Goal: Task Accomplishment & Management: Complete application form

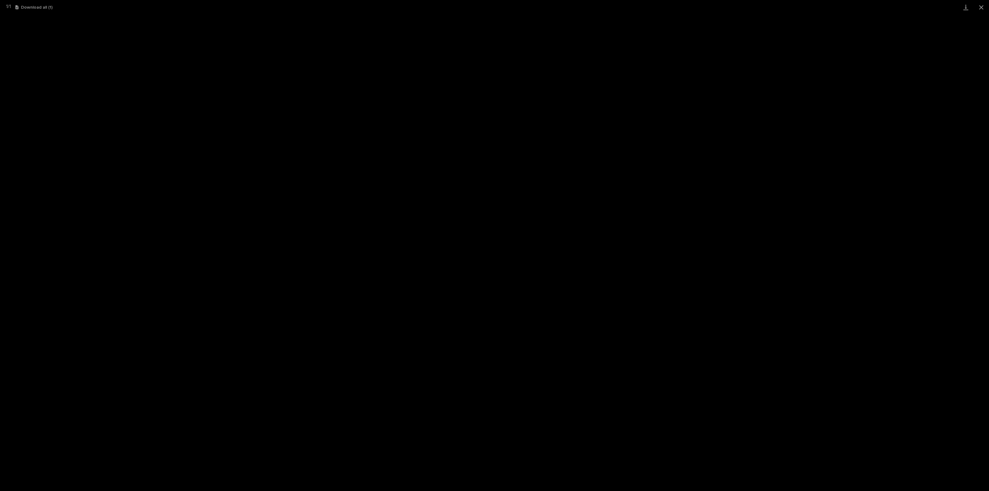
scroll to position [270, 0]
drag, startPoint x: 983, startPoint y: 8, endPoint x: 979, endPoint y: 8, distance: 4.1
click at [983, 8] on button "Close gallery" at bounding box center [980, 7] width 15 height 15
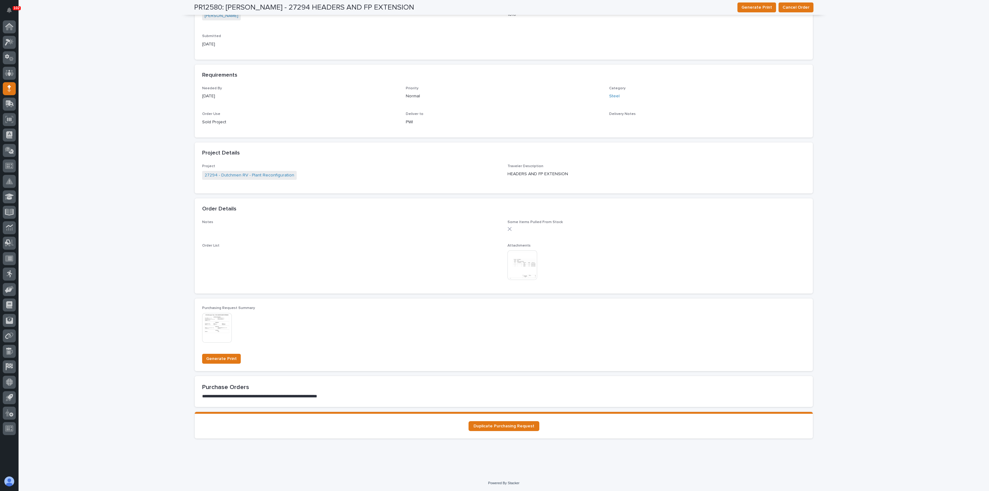
click at [137, 121] on div "**********" at bounding box center [504, 119] width 970 height 709
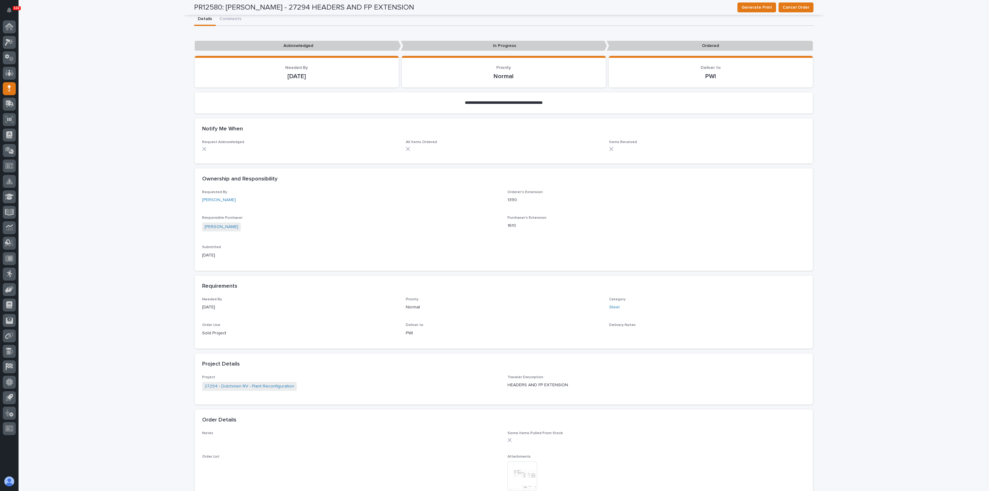
scroll to position [0, 0]
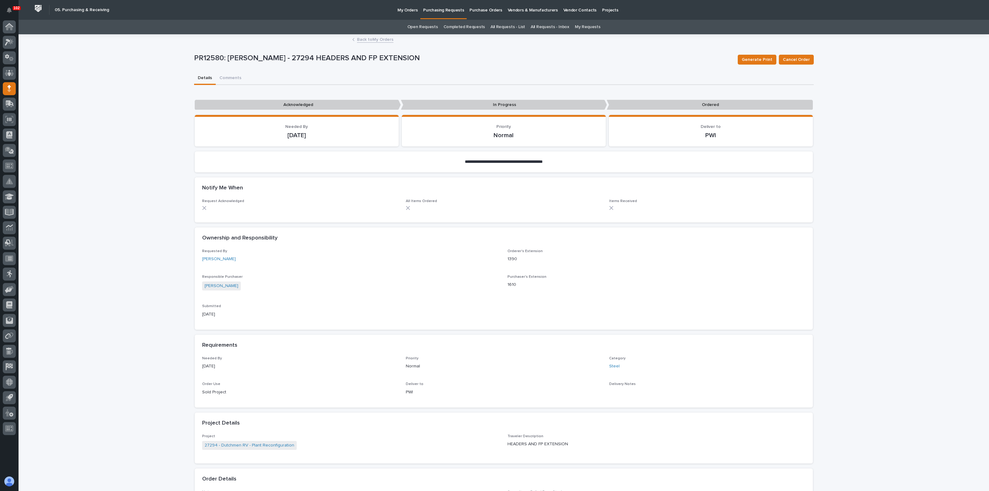
click at [457, 26] on link "Completed Requests" at bounding box center [463, 27] width 41 height 15
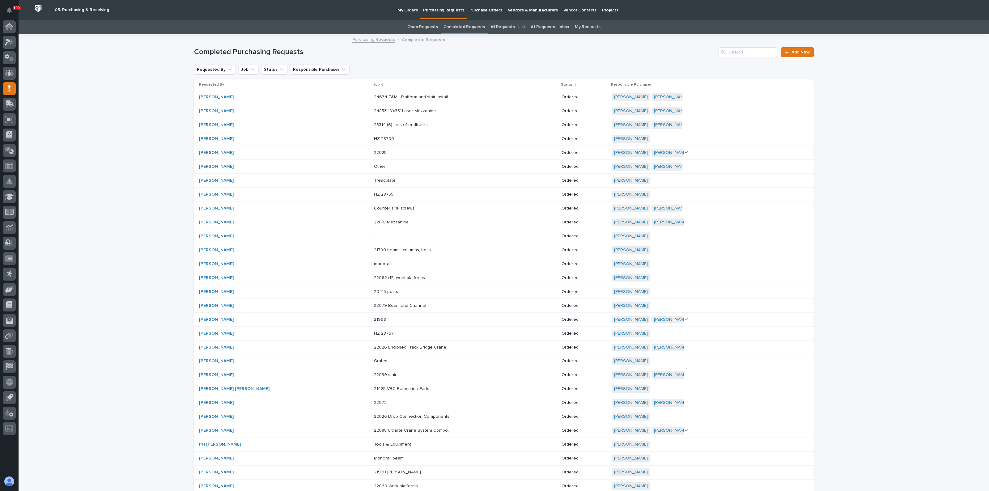
click at [256, 247] on div "[PERSON_NAME]" at bounding box center [237, 249] width 77 height 5
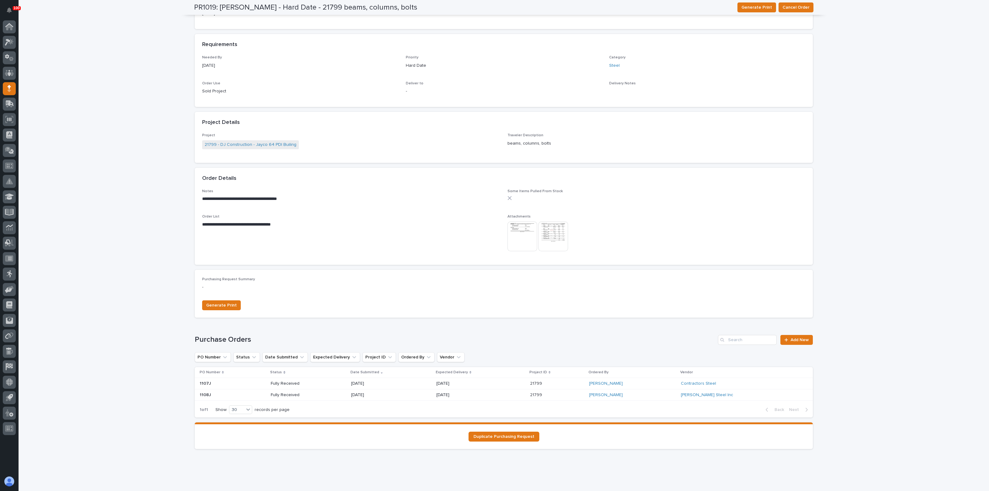
scroll to position [199, 0]
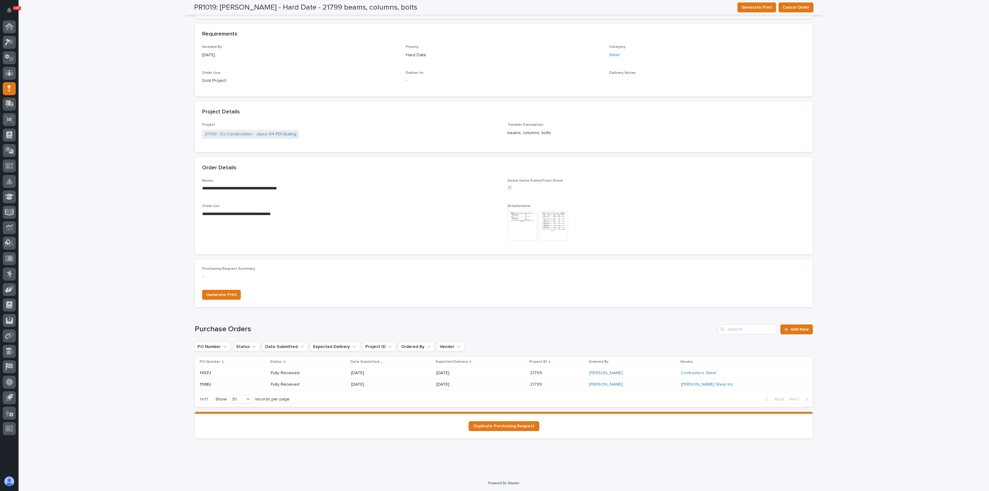
click at [525, 221] on img at bounding box center [522, 226] width 30 height 30
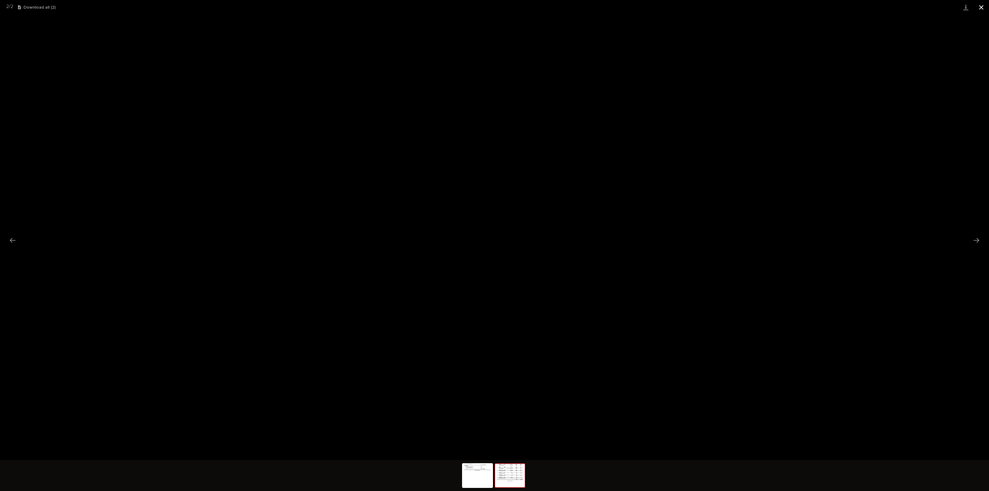
click at [979, 7] on button "Close gallery" at bounding box center [980, 7] width 15 height 15
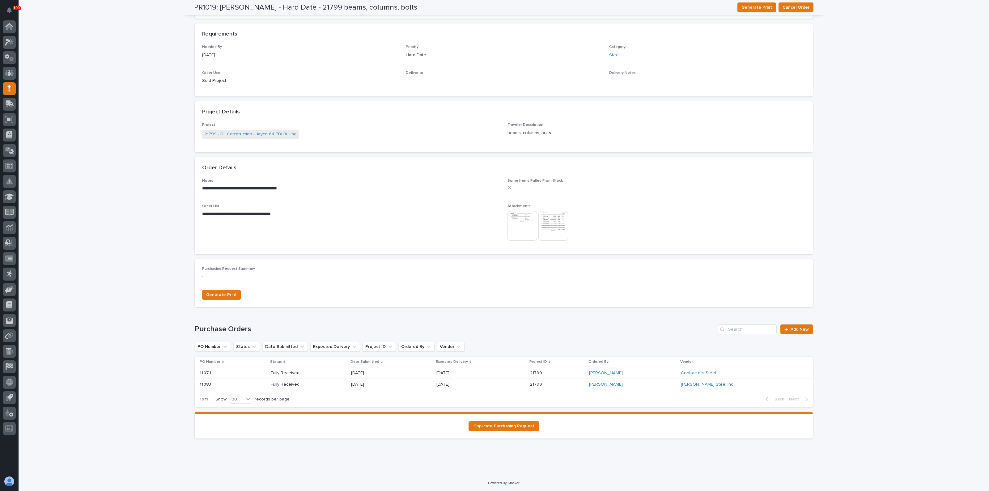
click at [309, 374] on p "Fully Received" at bounding box center [293, 372] width 44 height 5
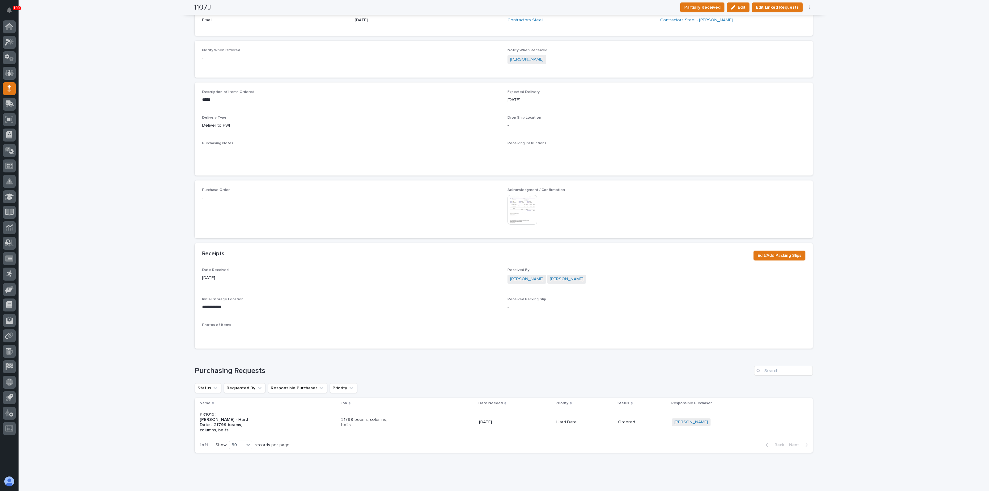
scroll to position [161, 0]
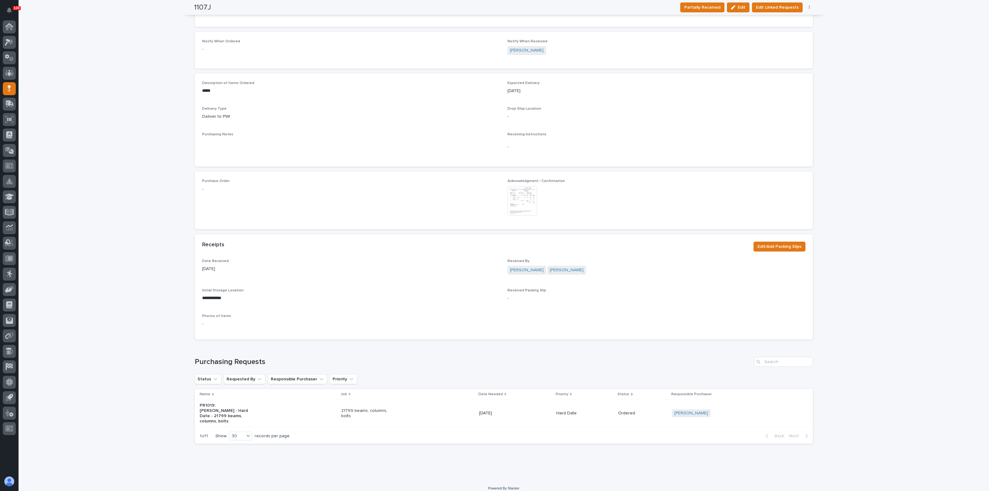
click at [516, 195] on img at bounding box center [522, 201] width 30 height 30
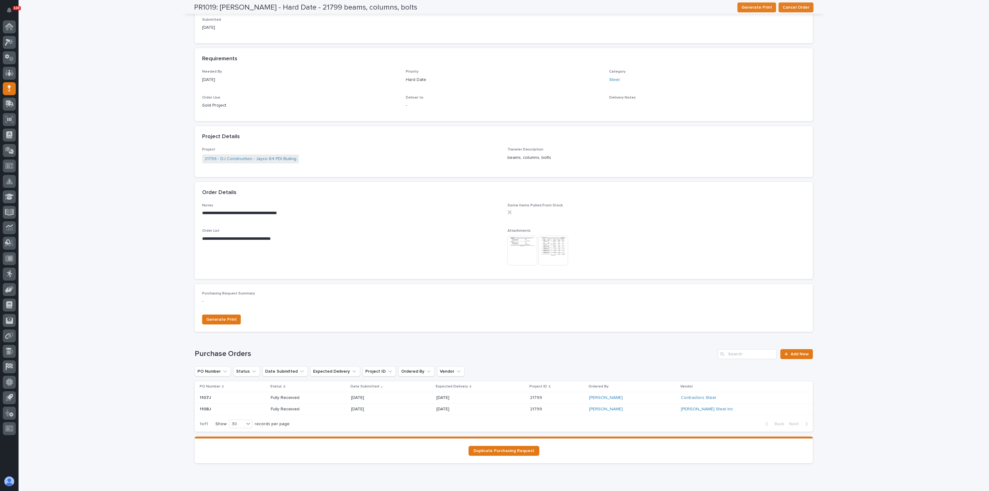
scroll to position [174, 0]
click at [473, 410] on p "[DATE]" at bounding box center [458, 408] width 44 height 5
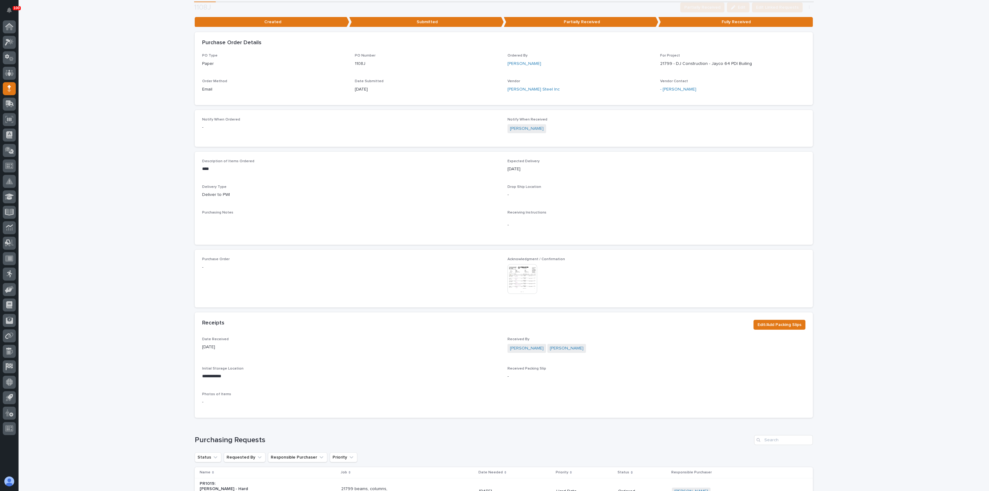
scroll to position [161, 0]
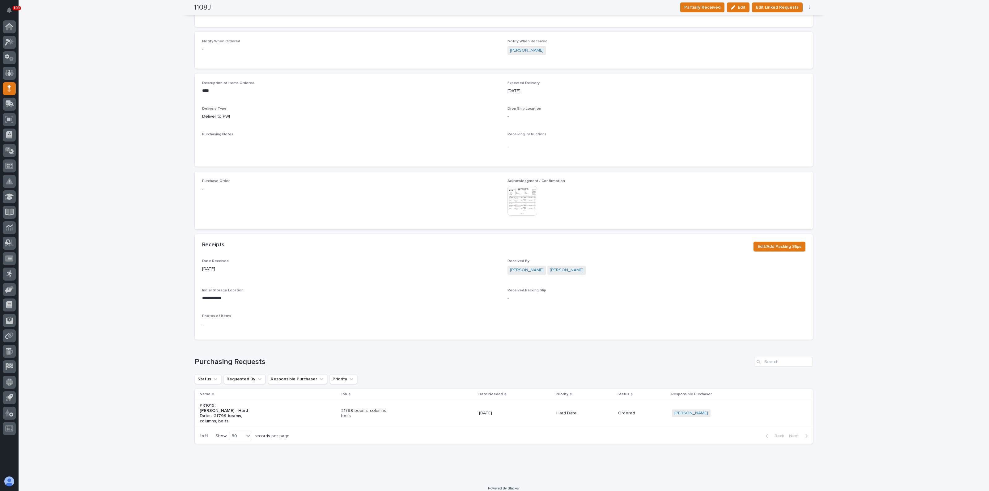
click at [526, 186] on img at bounding box center [522, 201] width 30 height 30
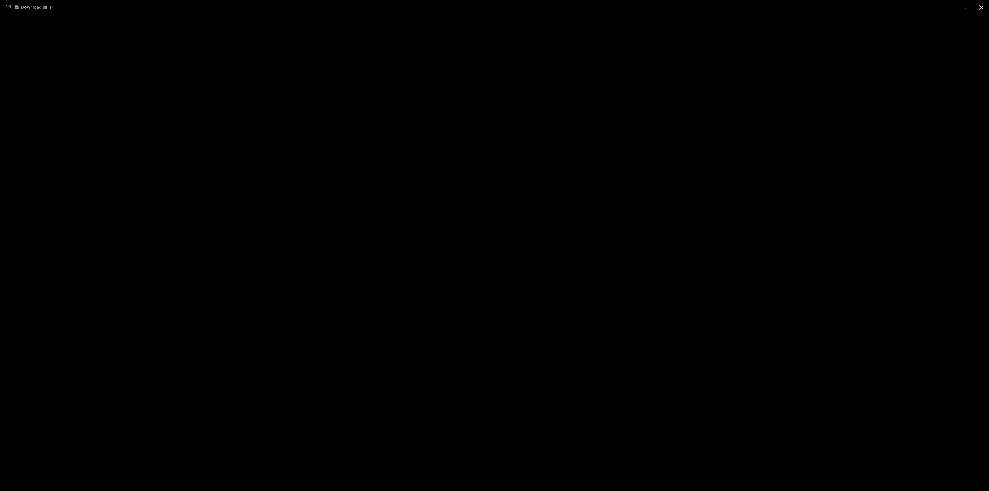
click at [982, 6] on button "Close gallery" at bounding box center [980, 7] width 15 height 15
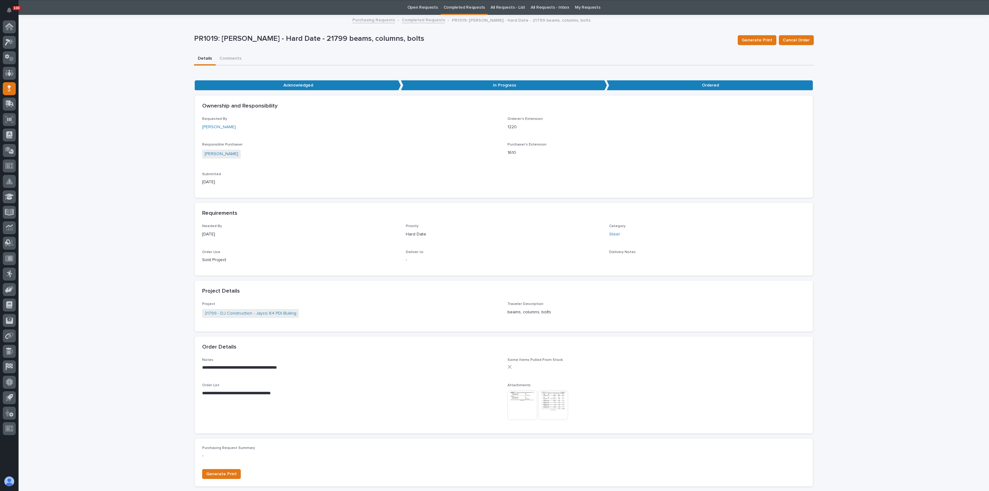
scroll to position [20, 0]
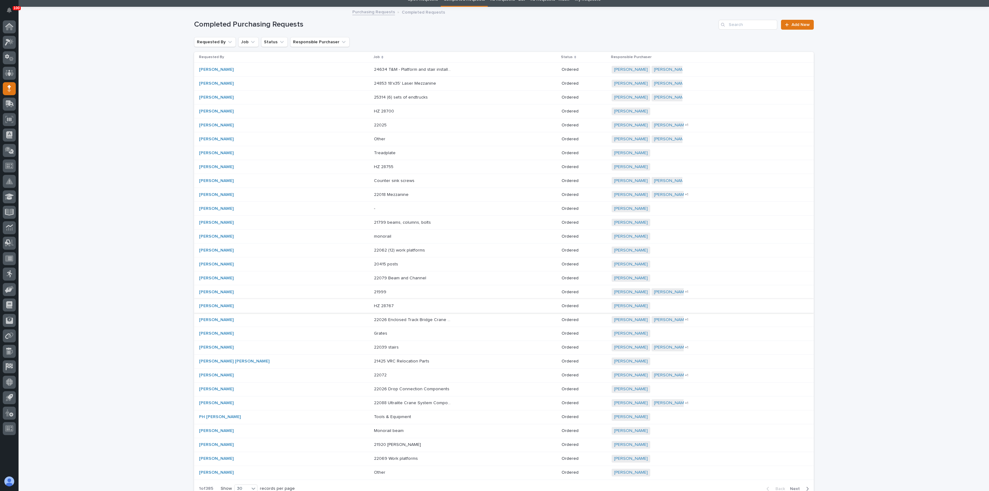
scroll to position [84, 0]
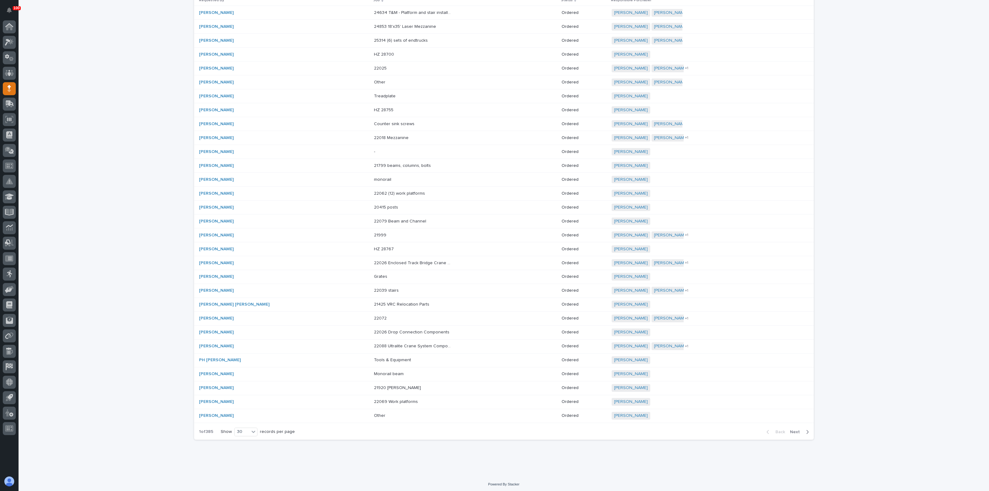
click at [374, 372] on p at bounding box center [412, 373] width 77 height 5
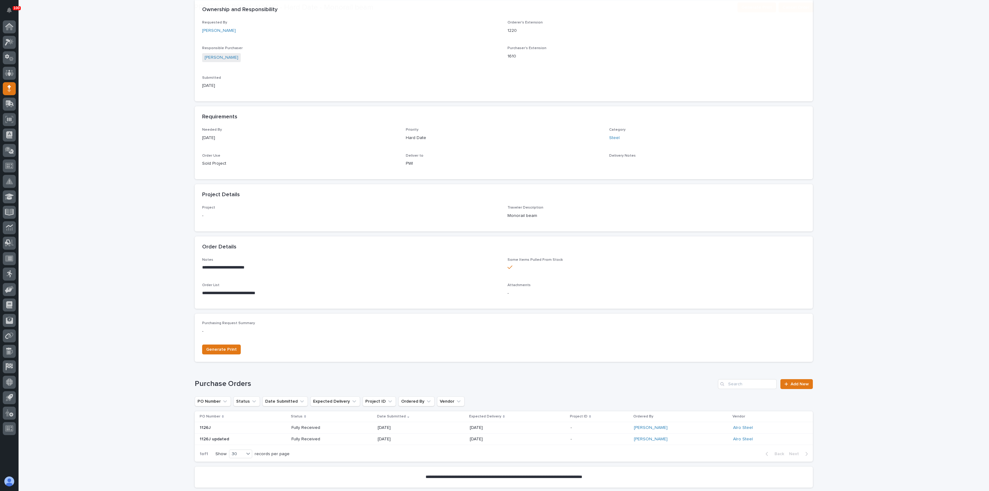
scroll to position [179, 0]
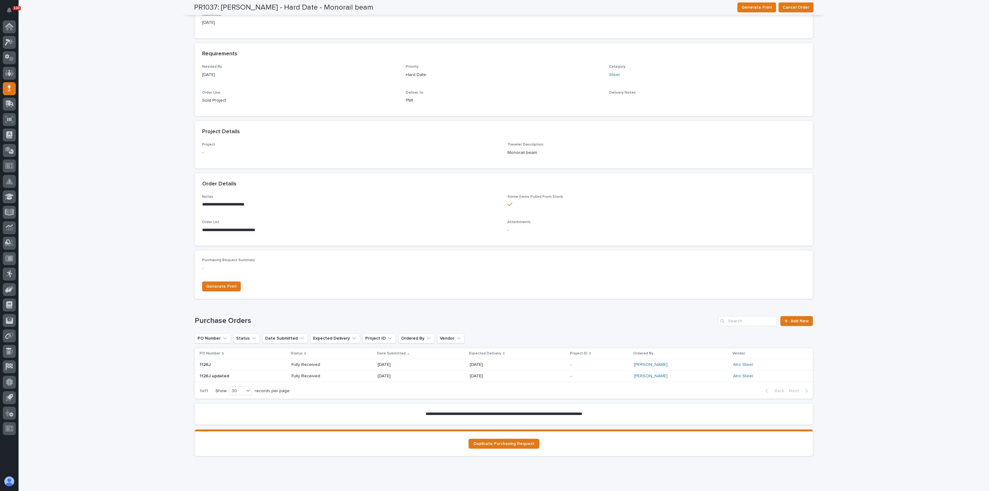
click at [553, 378] on div "[DATE]" at bounding box center [518, 376] width 96 height 10
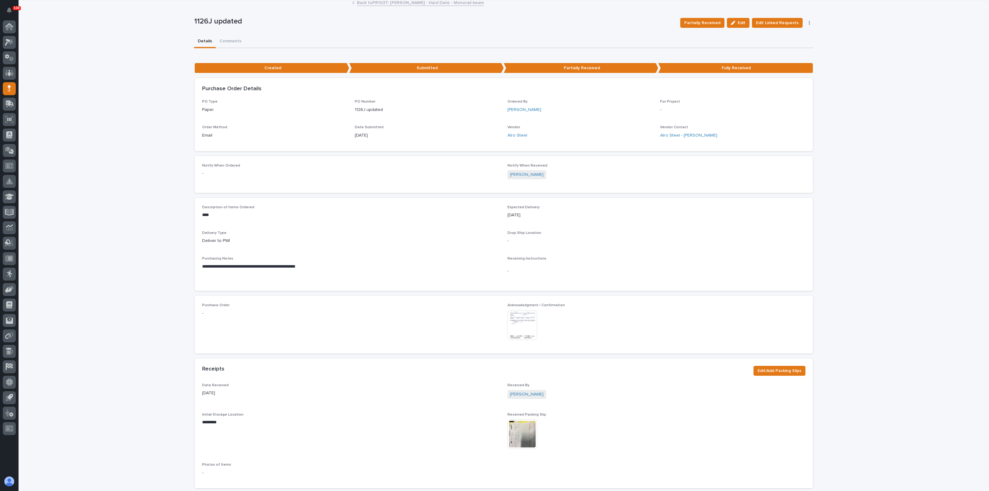
scroll to position [77, 0]
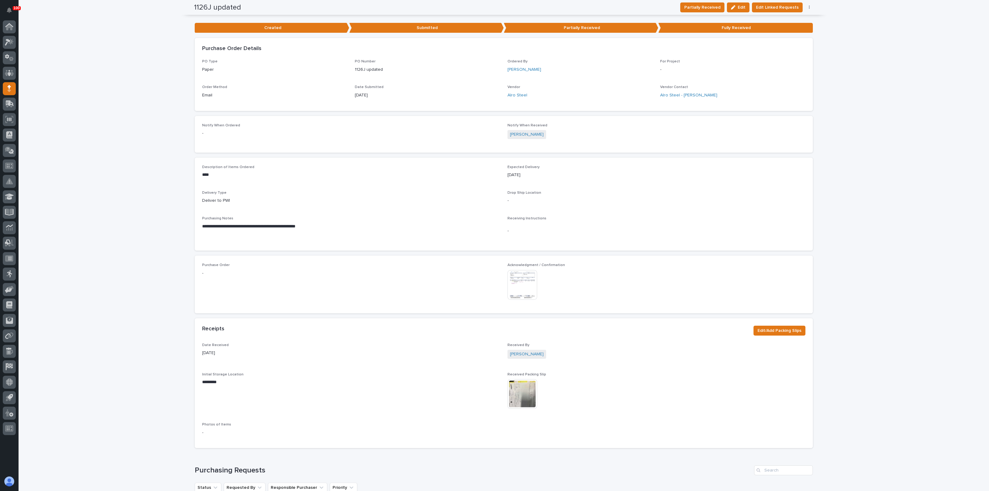
click at [526, 288] on img at bounding box center [522, 285] width 30 height 30
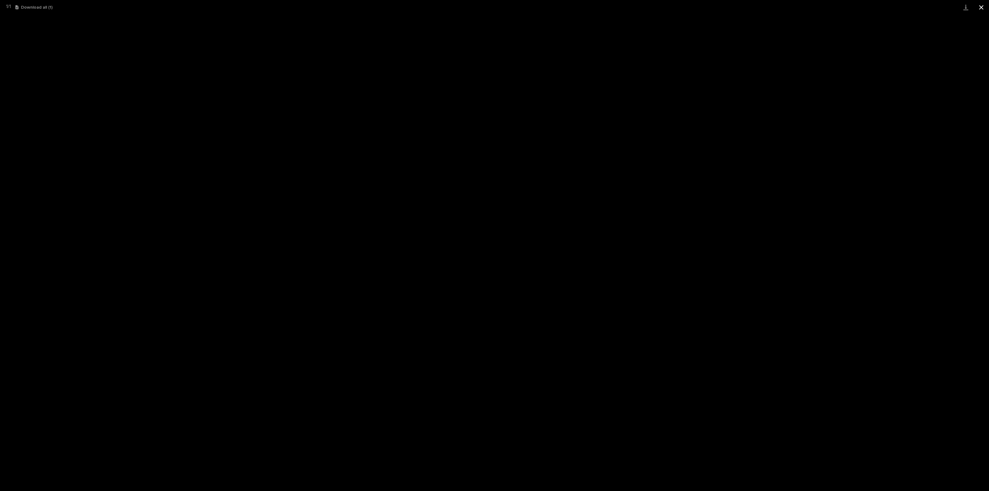
click at [979, 8] on button "Close gallery" at bounding box center [980, 7] width 15 height 15
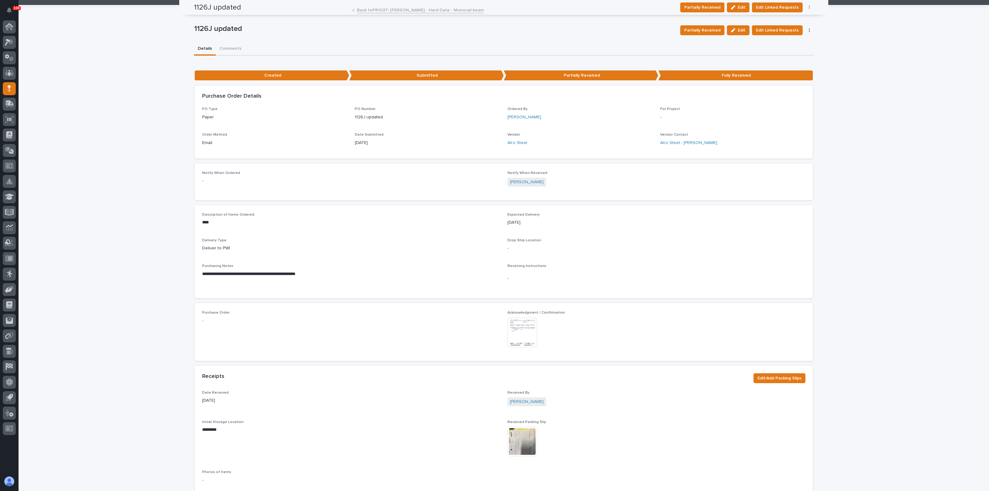
scroll to position [0, 0]
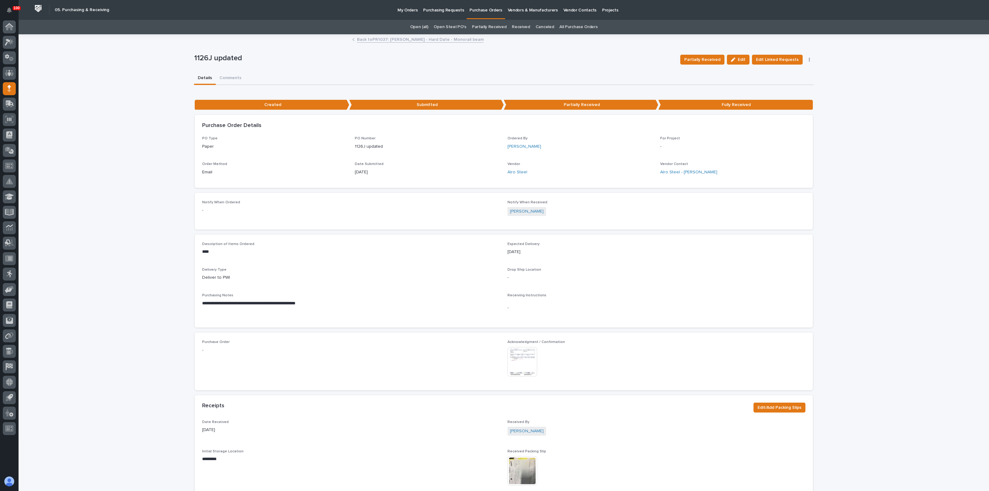
click at [426, 8] on p "Purchasing Requests" at bounding box center [443, 6] width 41 height 13
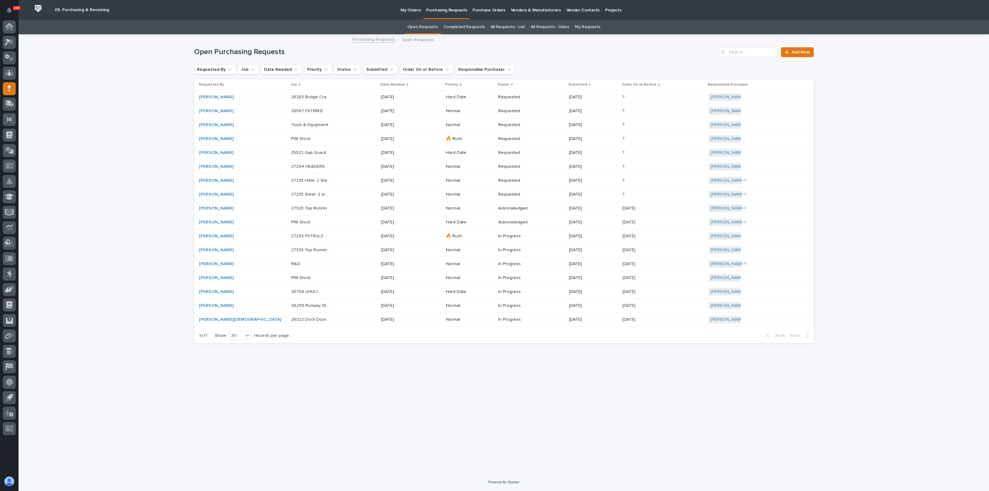
click at [409, 10] on p "My Orders" at bounding box center [410, 6] width 20 height 13
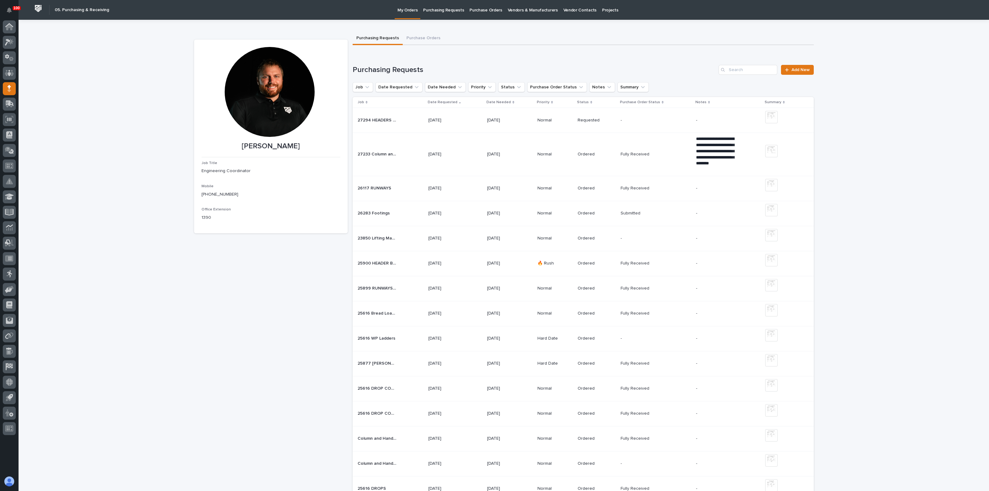
click at [477, 119] on div "[DATE]" at bounding box center [455, 120] width 54 height 10
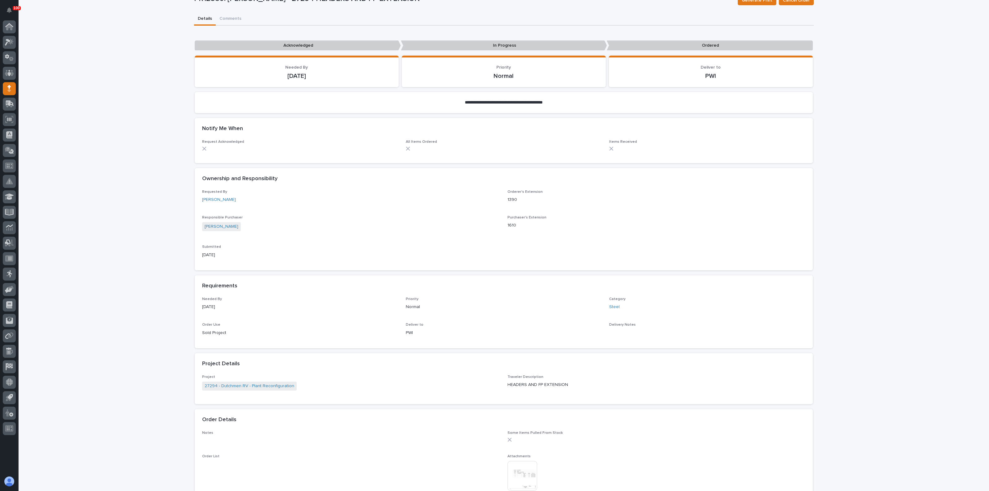
scroll to position [270, 0]
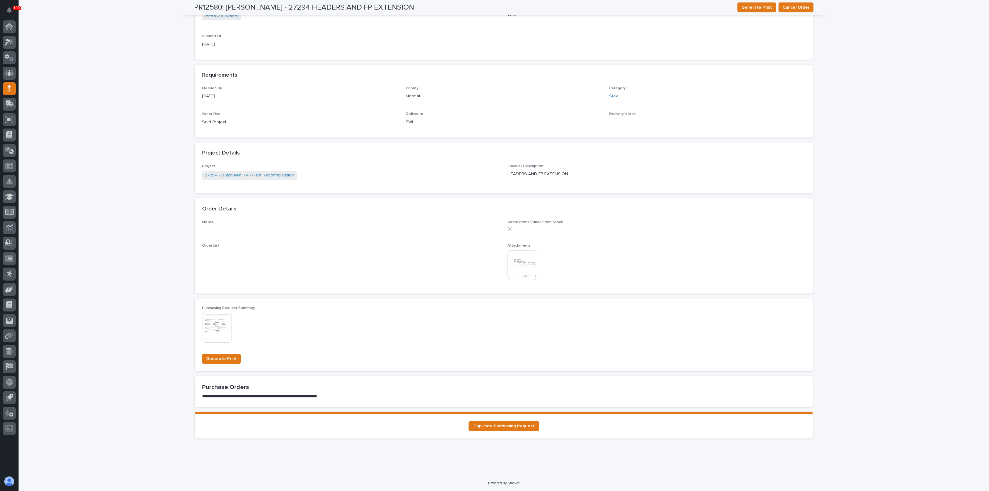
click at [521, 268] on img at bounding box center [522, 265] width 30 height 30
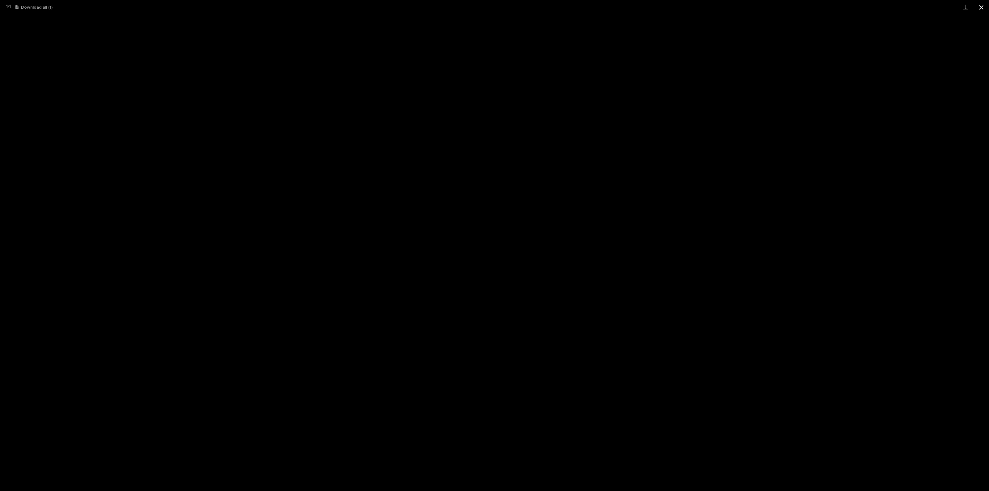
click at [985, 3] on button "Close gallery" at bounding box center [980, 7] width 15 height 15
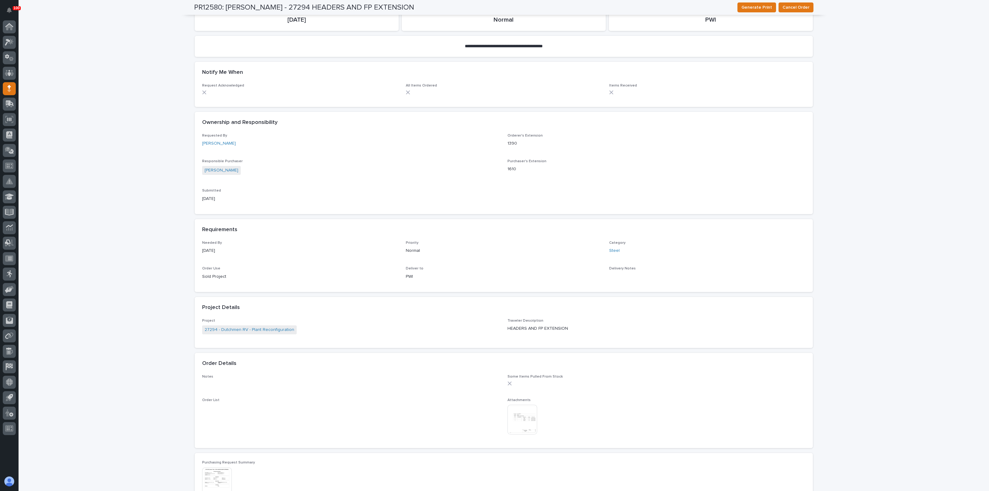
scroll to position [0, 0]
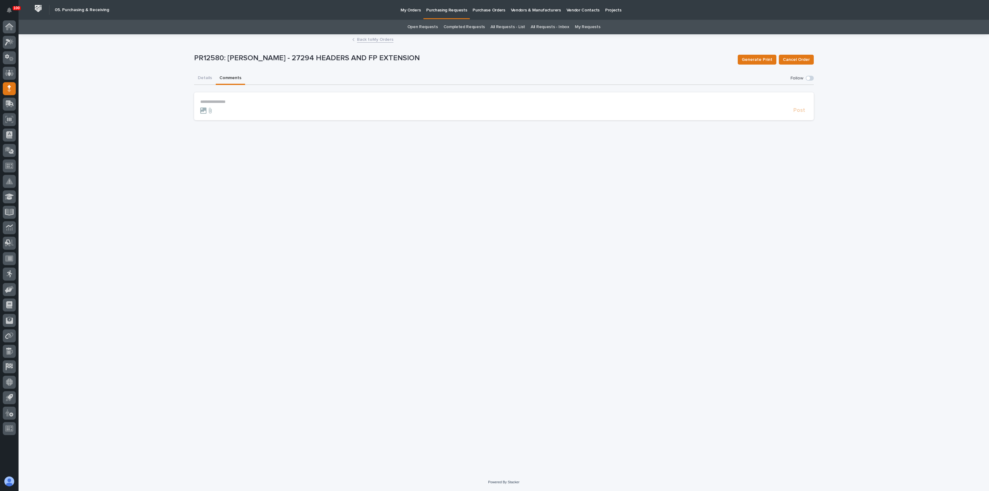
click at [224, 75] on button "Comments" at bounding box center [230, 78] width 29 height 13
click at [244, 99] on p "**********" at bounding box center [503, 101] width 607 height 5
click at [208, 110] on span "[PERSON_NAME]" at bounding box center [219, 110] width 35 height 4
click at [209, 114] on icon at bounding box center [209, 113] width 7 height 6
click at [206, 110] on input "file" at bounding box center [206, 110] width 0 height 0
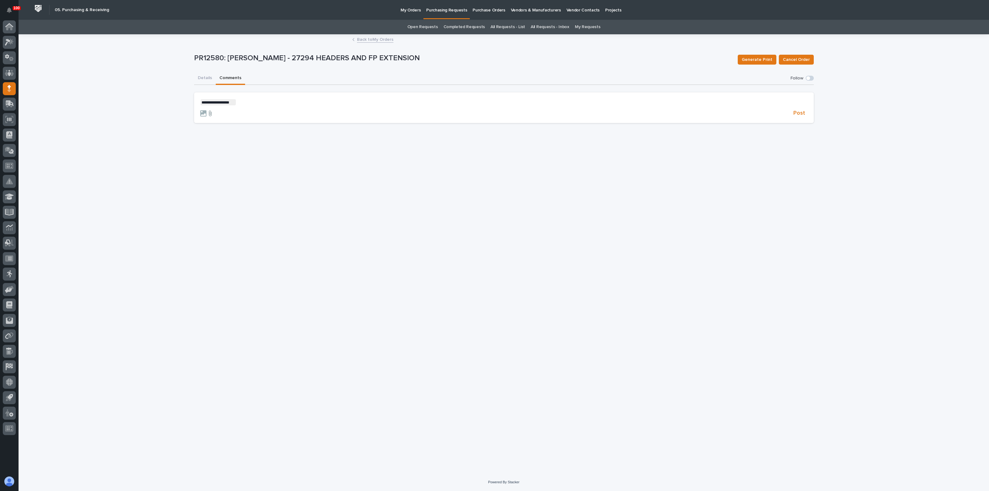
click at [211, 114] on icon at bounding box center [209, 113] width 7 height 6
click at [206, 110] on input "file" at bounding box center [206, 110] width 0 height 0
click at [252, 101] on p "**********" at bounding box center [503, 102] width 607 height 6
click at [316, 102] on span "**********" at bounding box center [277, 102] width 82 height 4
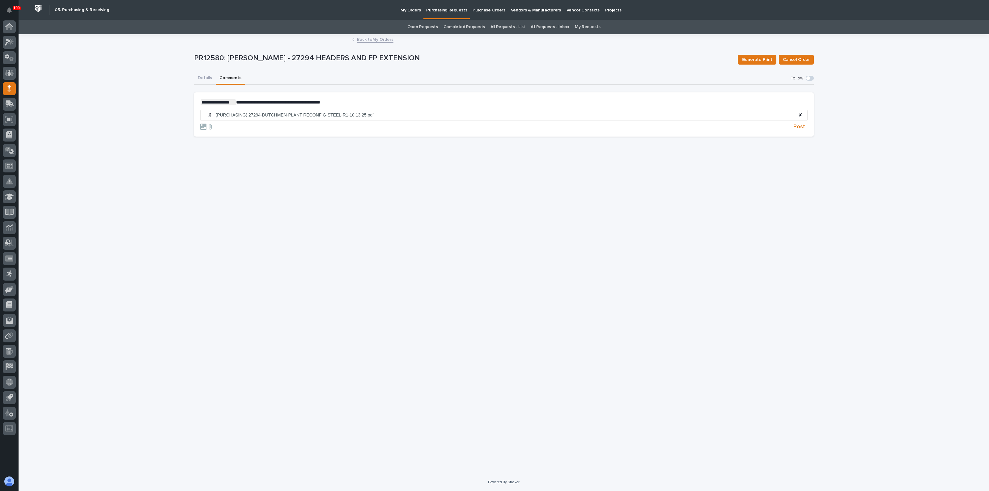
click at [272, 101] on span "**********" at bounding box center [278, 102] width 84 height 4
click at [803, 127] on span "Post" at bounding box center [799, 126] width 12 height 7
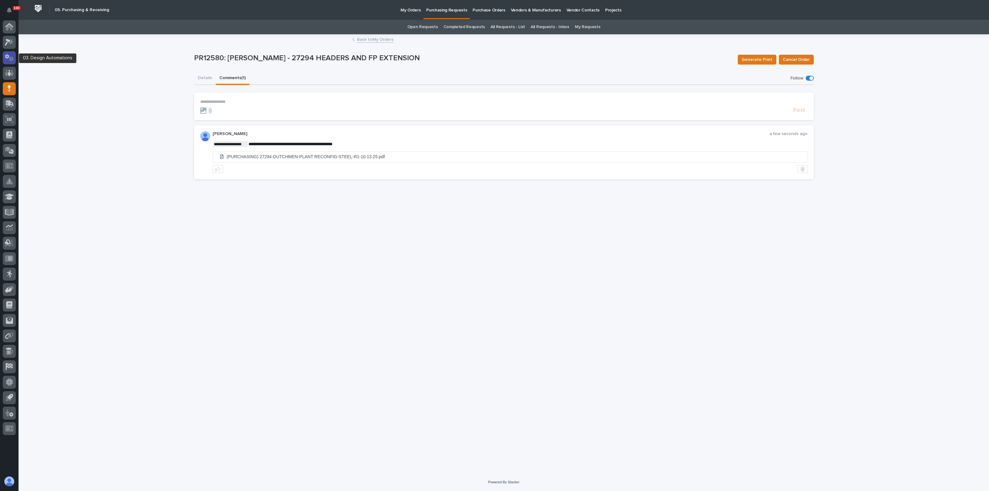
click at [6, 57] on icon at bounding box center [7, 56] width 4 height 5
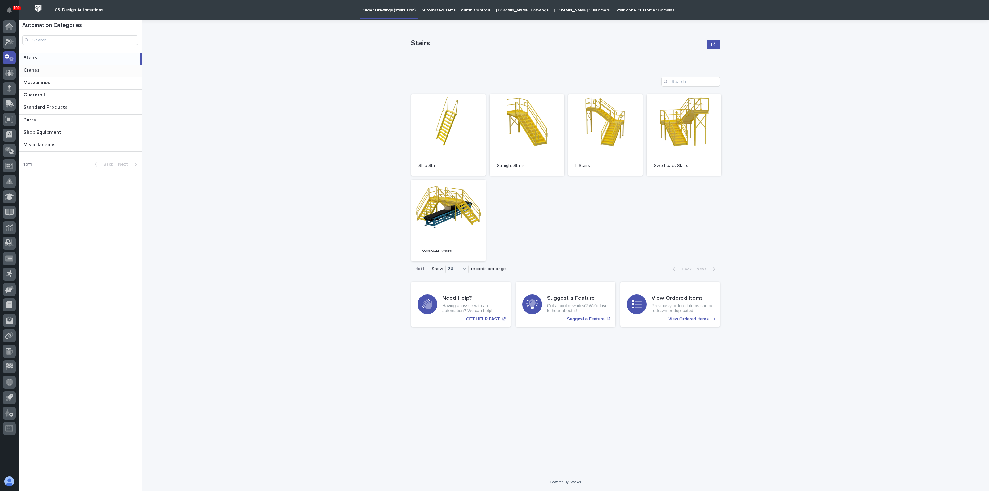
click at [40, 71] on p at bounding box center [81, 70] width 116 height 6
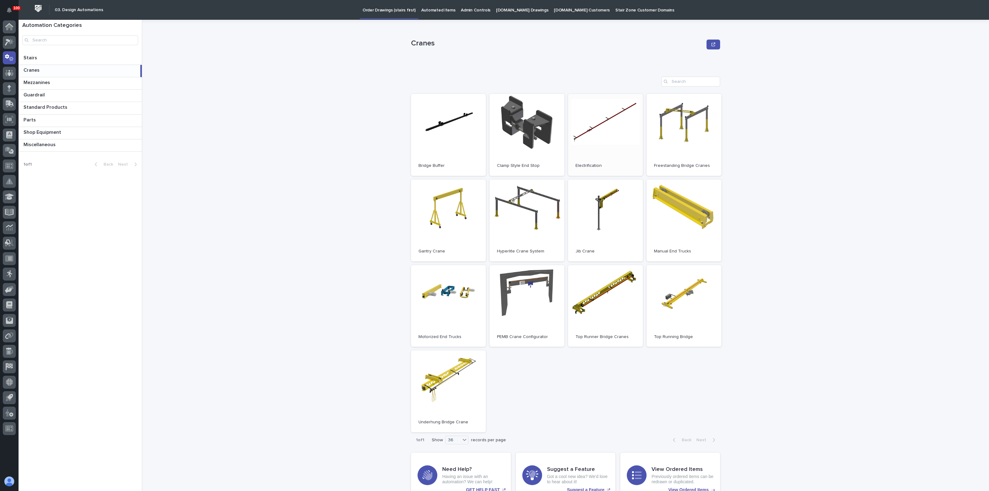
click at [602, 141] on link "Open" at bounding box center [605, 135] width 75 height 82
click at [8, 44] on icon at bounding box center [9, 42] width 9 height 7
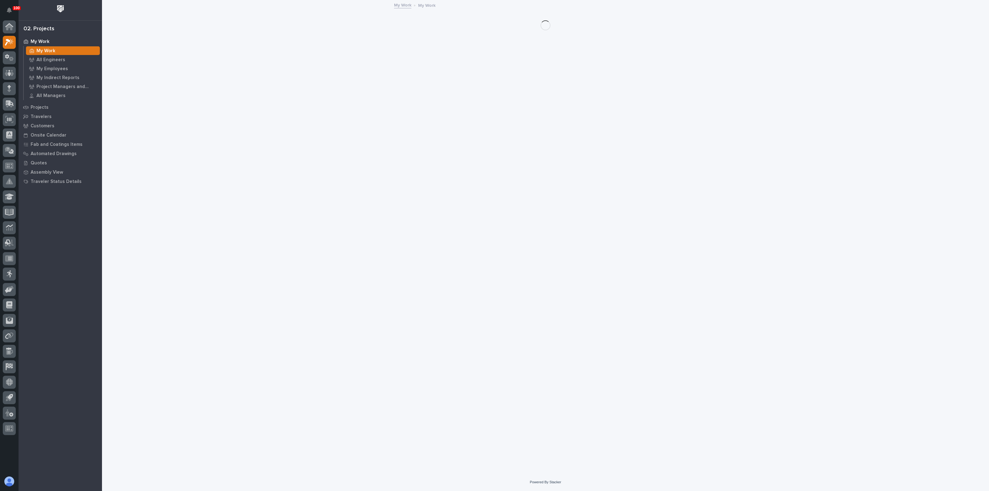
click at [46, 50] on p "My Work" at bounding box center [45, 51] width 19 height 6
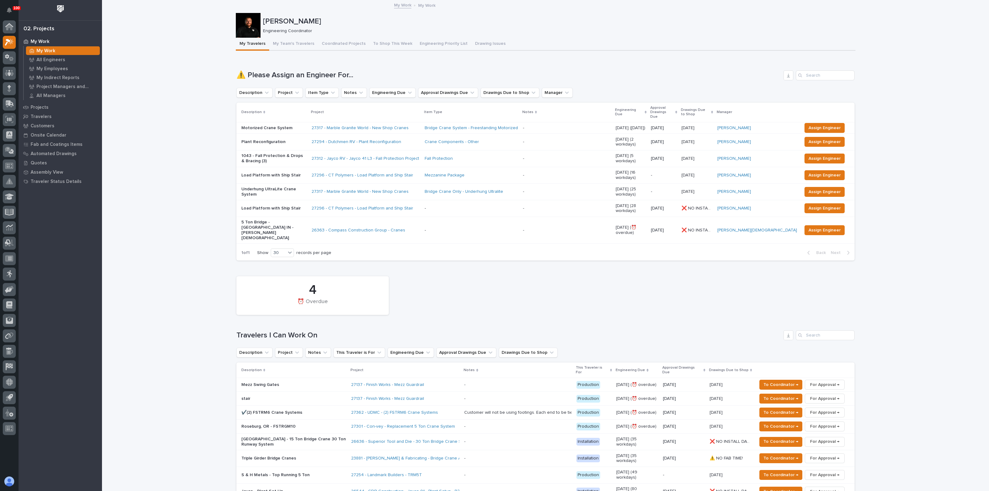
click at [295, 139] on p "Plant Reconfiguration" at bounding box center [273, 141] width 65 height 5
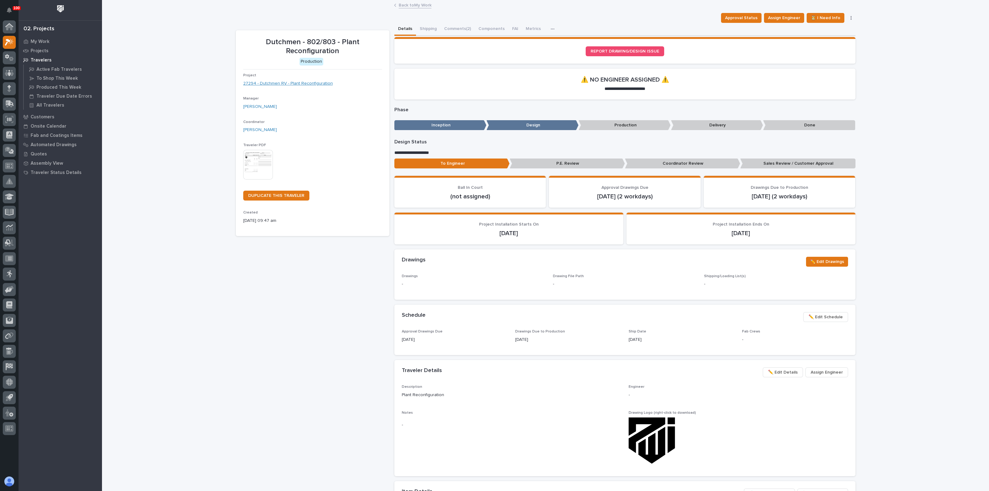
click at [307, 83] on link "27294 - Dutchmen RV - Plant Reconfiguration" at bounding box center [288, 83] width 90 height 6
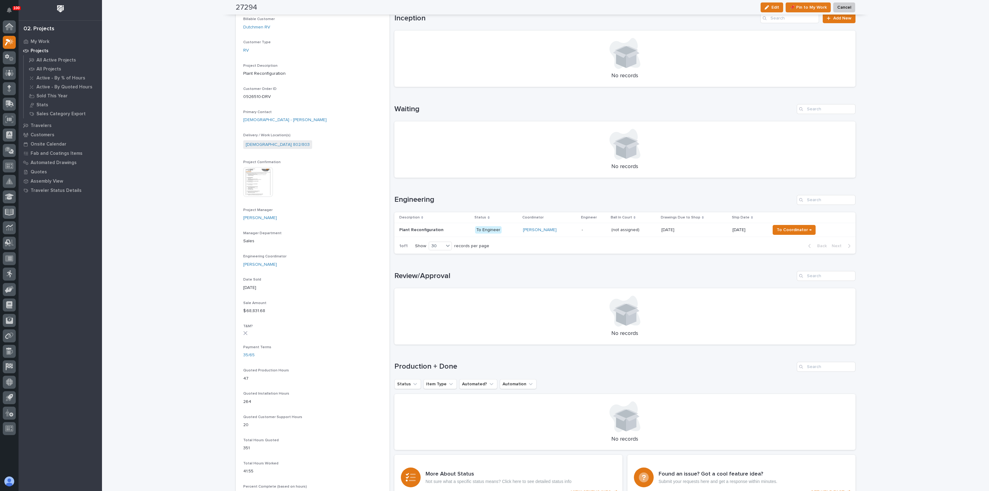
scroll to position [116, 0]
click at [421, 229] on p "Plant Reconfiguration" at bounding box center [421, 229] width 45 height 6
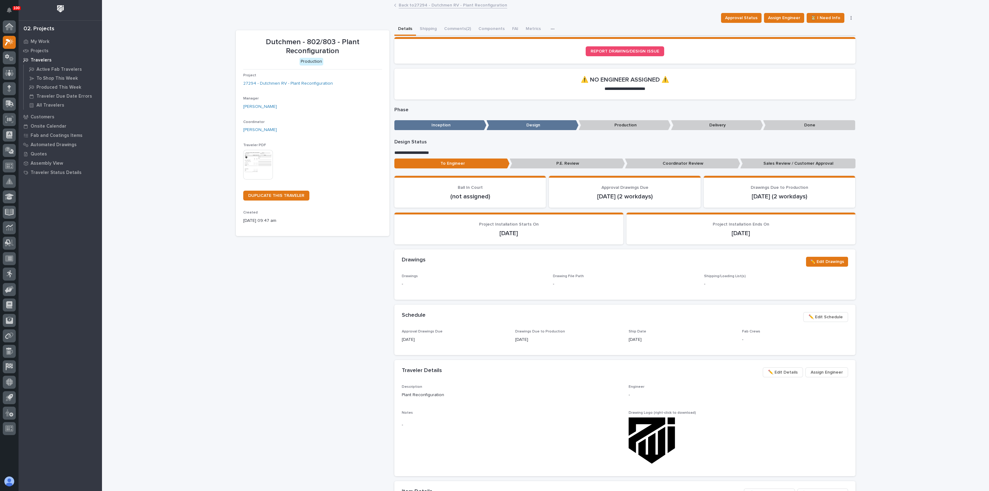
click at [781, 371] on span "✏️ Edit Details" at bounding box center [783, 372] width 30 height 7
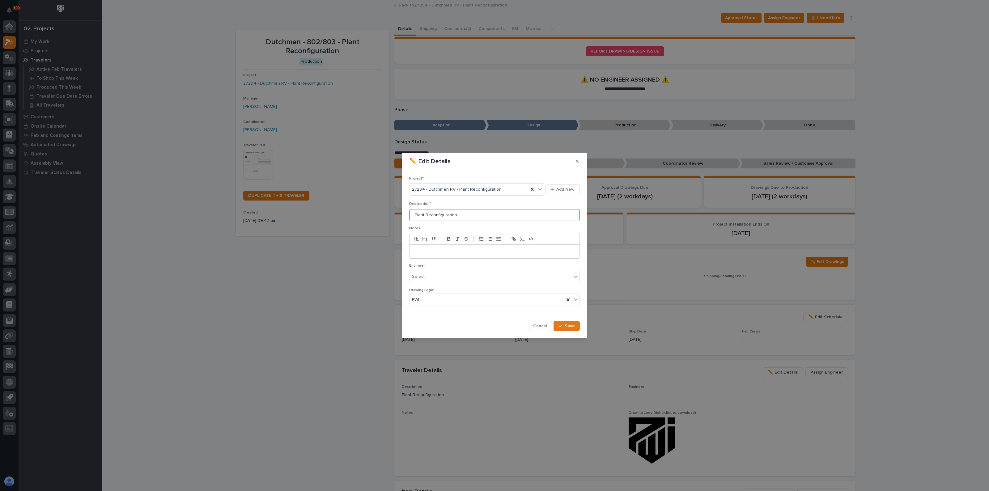
click at [462, 215] on input "Plant Reconfiguration" at bounding box center [494, 215] width 171 height 12
drag, startPoint x: 448, startPoint y: 218, endPoint x: 380, endPoint y: 216, distance: 68.3
click at [380, 216] on div "✏️ Edit Details Project * 27294 - Dutchmen RV - Plant Reconfiguration Add New D…" at bounding box center [494, 245] width 989 height 491
type input "a"
click at [445, 214] on input "MONORAIL AND FP BEAMS" at bounding box center [494, 215] width 171 height 12
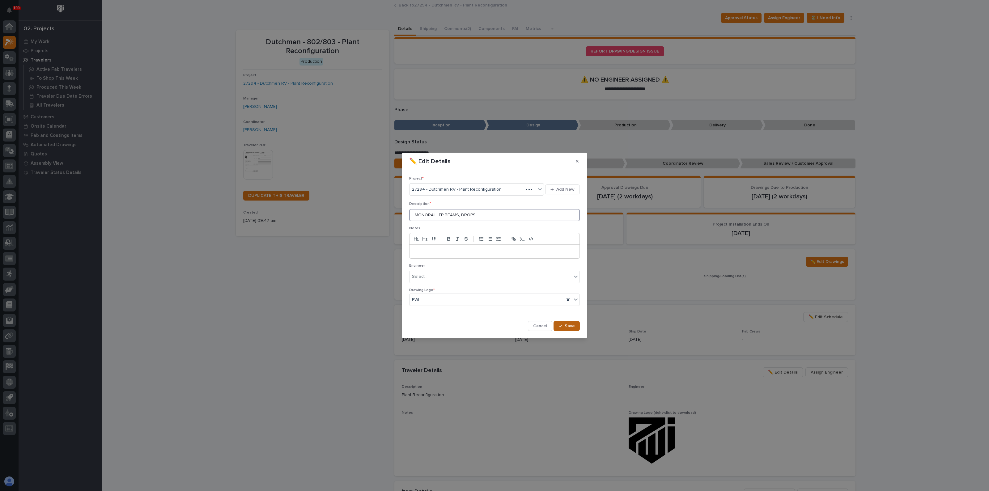
type input "MONORAIL, FP BEAMS, DROPS"
click at [561, 326] on icon "button" at bounding box center [560, 326] width 4 height 4
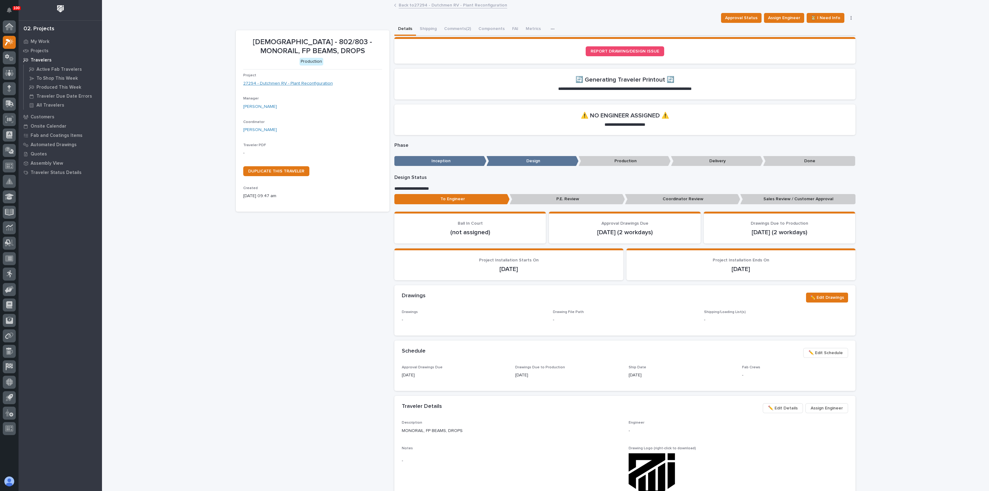
click at [311, 81] on link "27294 - Dutchmen RV - Plant Reconfiguration" at bounding box center [288, 83] width 90 height 6
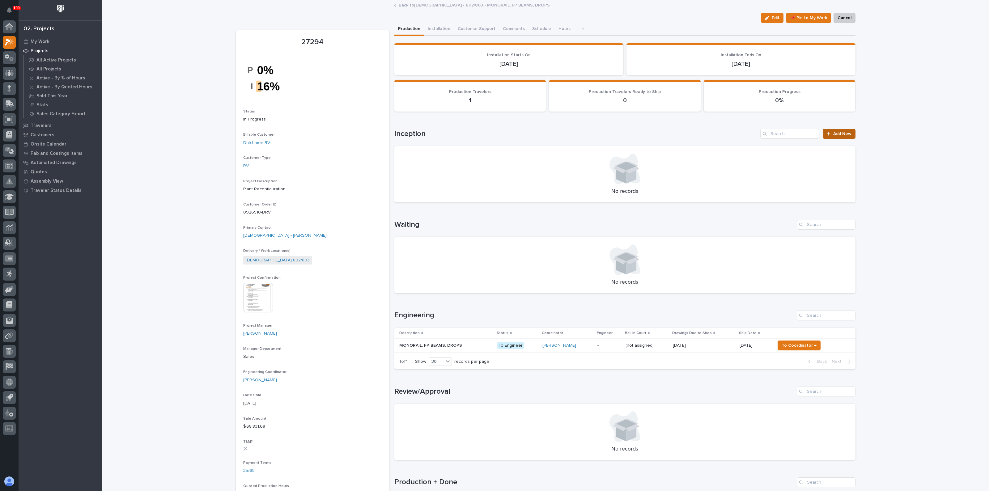
click at [848, 130] on link "Add New" at bounding box center [839, 134] width 32 height 10
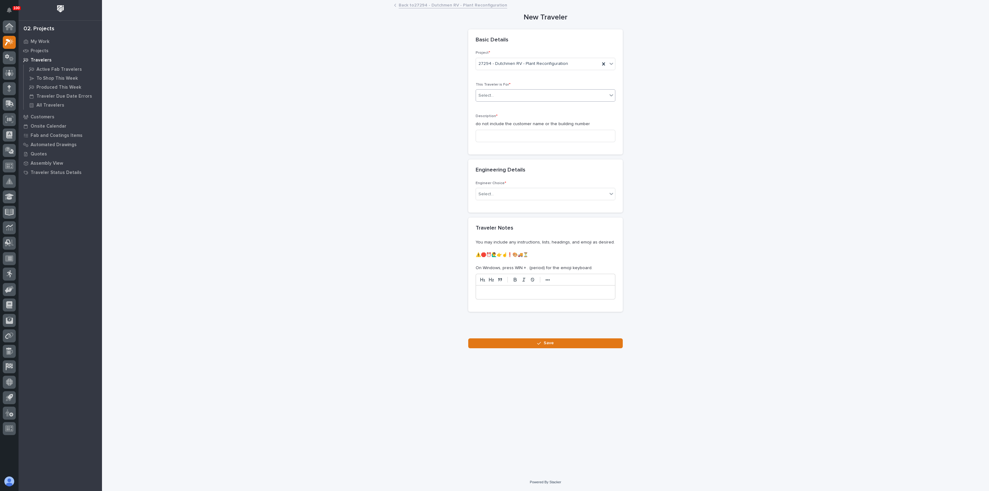
click at [501, 96] on div "Select..." at bounding box center [541, 96] width 131 height 10
click at [495, 106] on span "Production" at bounding box center [490, 106] width 24 height 7
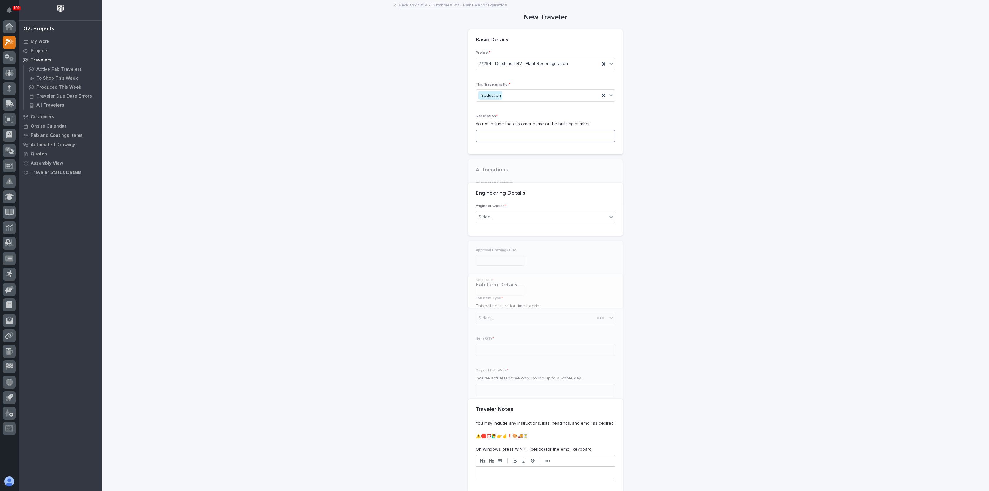
drag, startPoint x: 488, startPoint y: 131, endPoint x: 488, endPoint y: 138, distance: 7.1
click at [488, 132] on input at bounding box center [546, 136] width 140 height 12
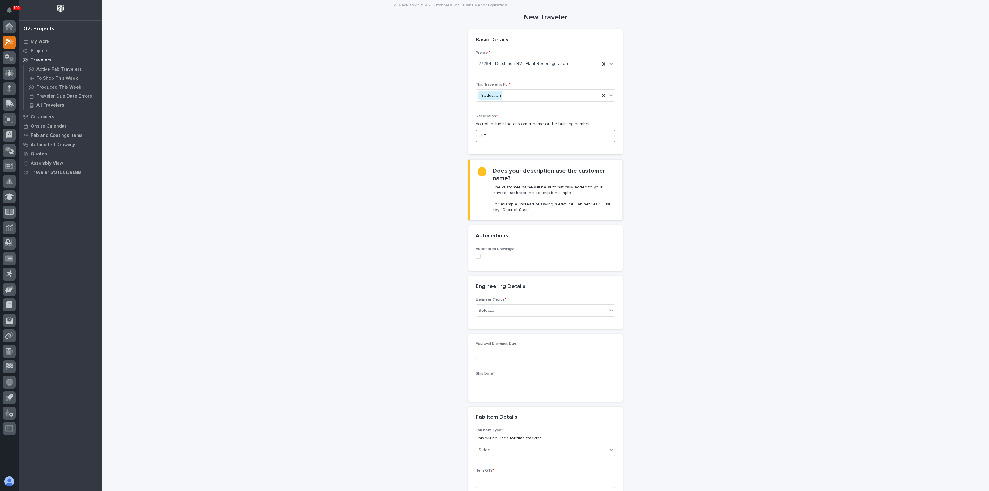
type input "h"
type input "HEADERS"
click at [500, 306] on div "Select..." at bounding box center [541, 311] width 131 height 10
click at [501, 345] on div "I know who will draw this" at bounding box center [542, 343] width 139 height 11
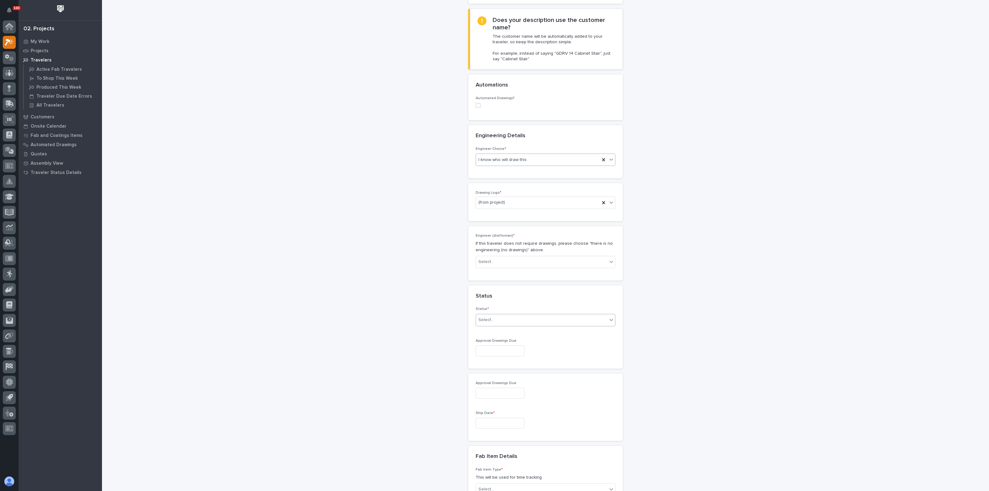
scroll to position [163, 0]
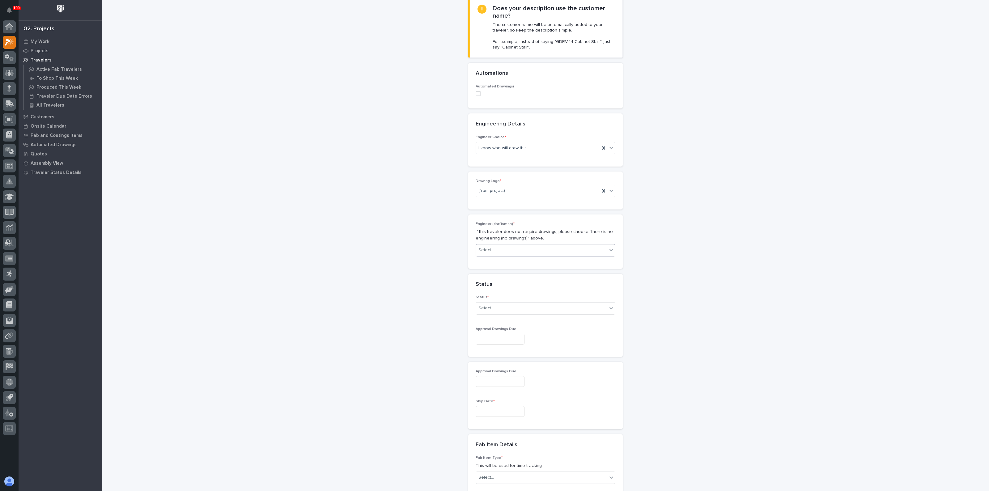
click at [503, 248] on div "Select..." at bounding box center [541, 250] width 131 height 10
click at [499, 258] on div "[PERSON_NAME]" at bounding box center [542, 256] width 139 height 11
click at [486, 311] on div "Select..." at bounding box center [541, 308] width 131 height 10
click at [489, 361] on div "Sales Review / Customer Approval" at bounding box center [542, 362] width 139 height 11
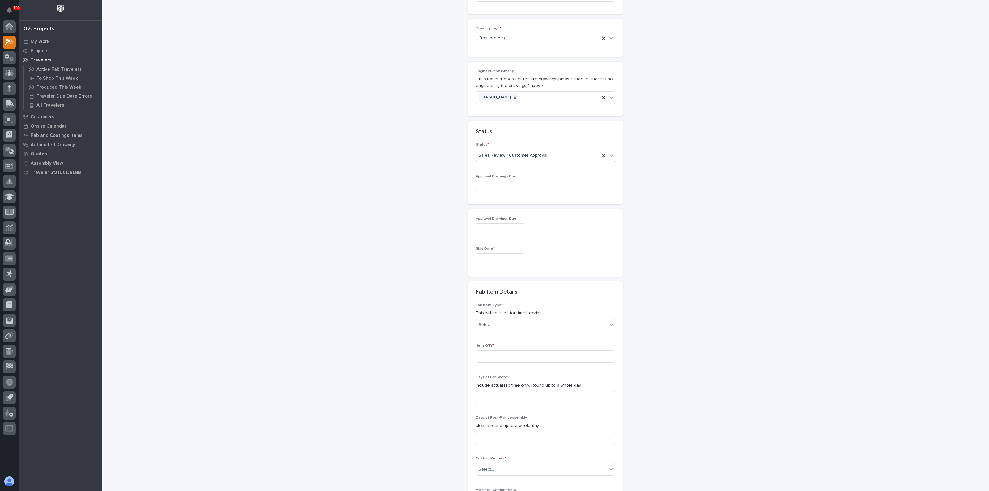
scroll to position [317, 0]
click at [483, 255] on input "text" at bounding box center [500, 257] width 49 height 11
click at [514, 215] on div "24" at bounding box center [513, 215] width 8 height 8
type input "**********"
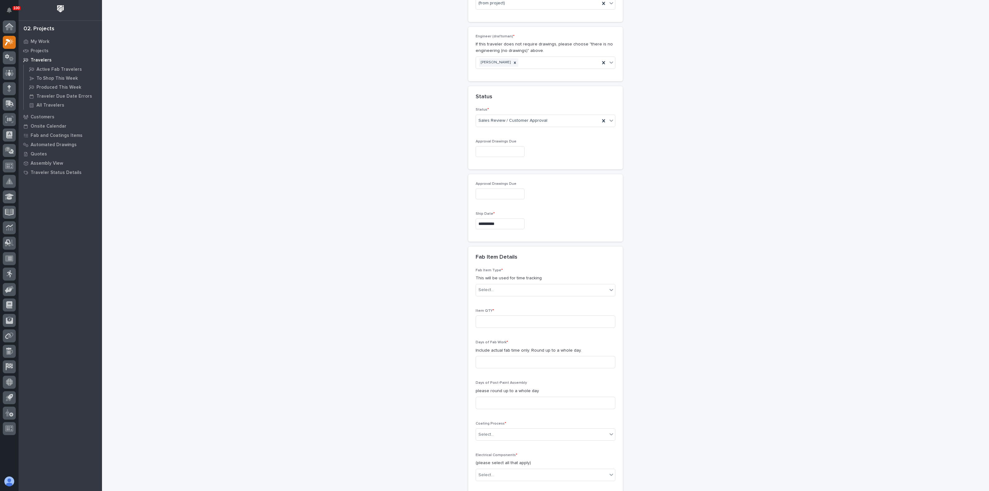
scroll to position [394, 0]
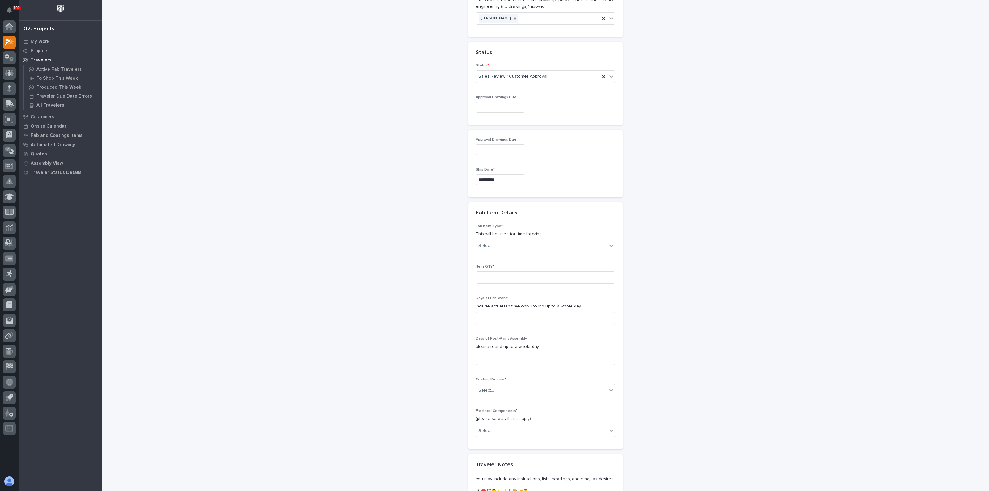
click at [488, 243] on div "Select..." at bounding box center [485, 246] width 15 height 6
click at [508, 296] on div "Crane Components - Header Beams" at bounding box center [542, 291] width 139 height 11
click at [385, 281] on div "**********" at bounding box center [546, 95] width 620 height 979
click at [488, 277] on input at bounding box center [546, 277] width 140 height 12
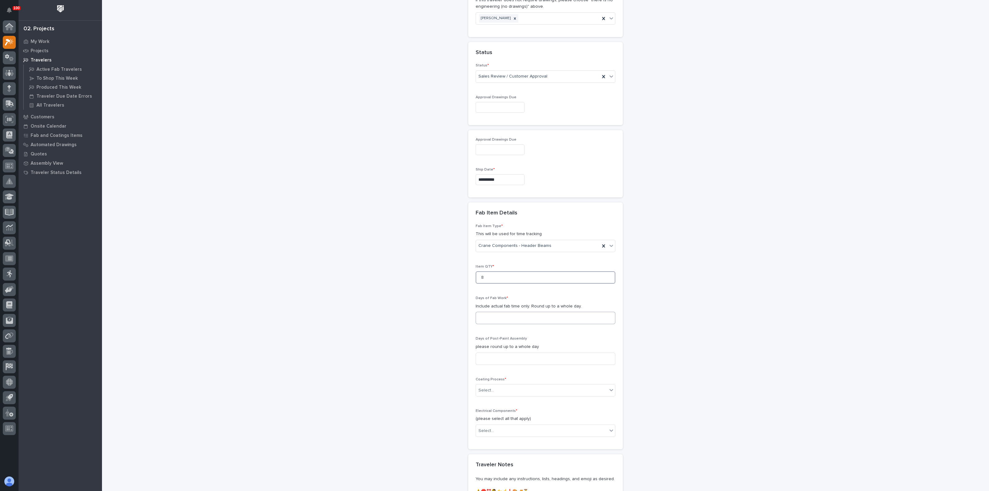
type input "8"
click at [484, 319] on input at bounding box center [546, 318] width 140 height 12
type input "1"
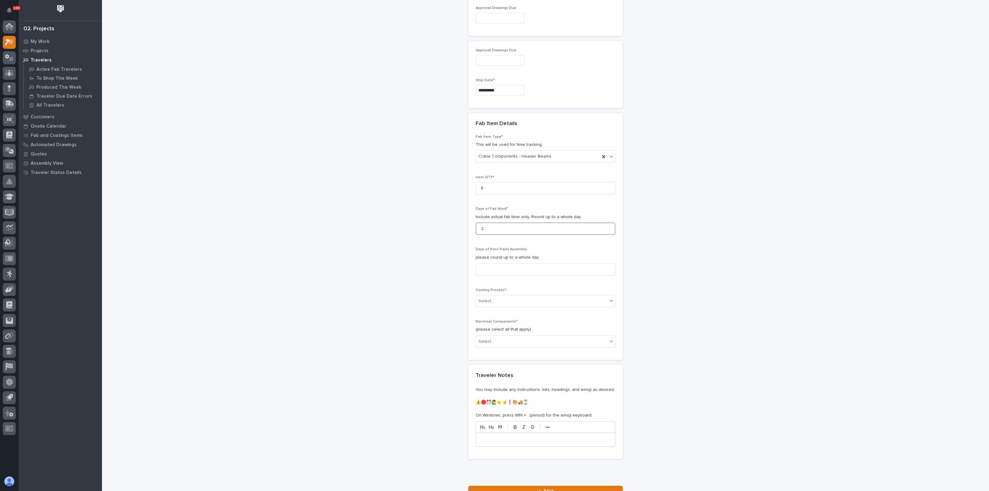
scroll to position [510, 0]
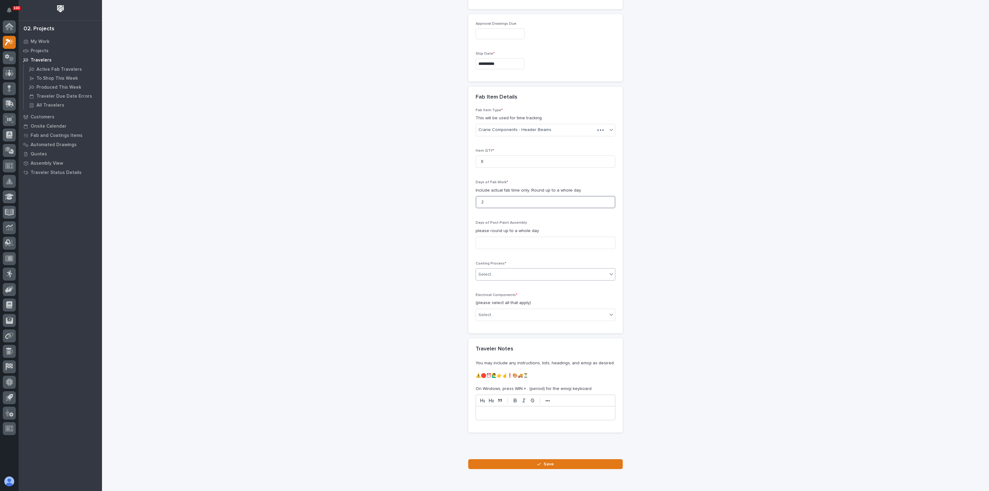
type input "2"
click at [497, 273] on div "Select..." at bounding box center [541, 274] width 131 height 10
click at [484, 294] on div "In-House Paint/Powder" at bounding box center [542, 295] width 139 height 11
click at [478, 312] on div "Select..." at bounding box center [485, 315] width 15 height 6
click at [487, 326] on div "None" at bounding box center [542, 324] width 139 height 11
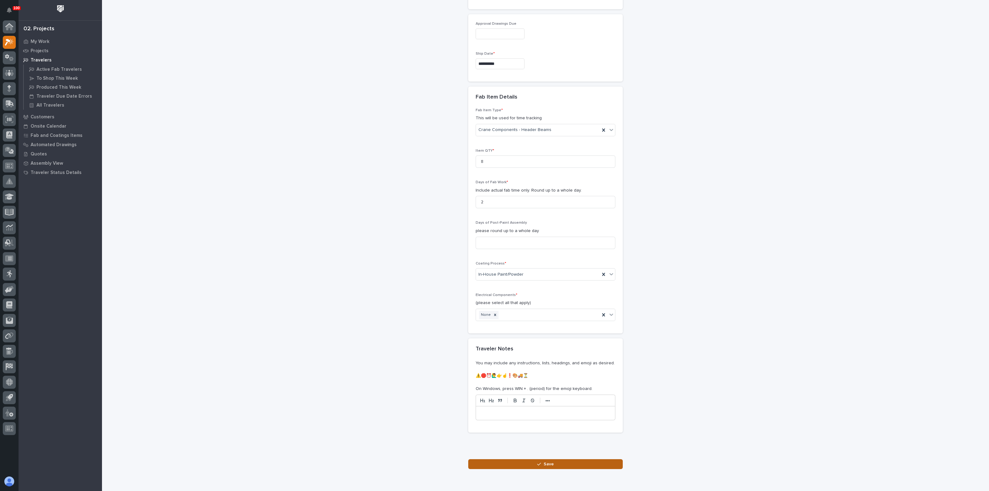
click at [537, 463] on icon "button" at bounding box center [539, 464] width 4 height 4
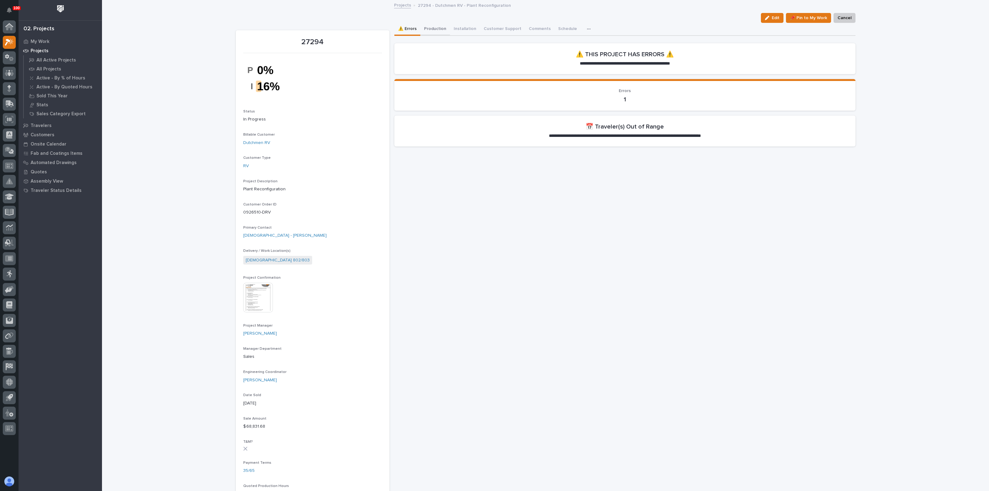
click at [437, 31] on button "Production" at bounding box center [435, 29] width 30 height 13
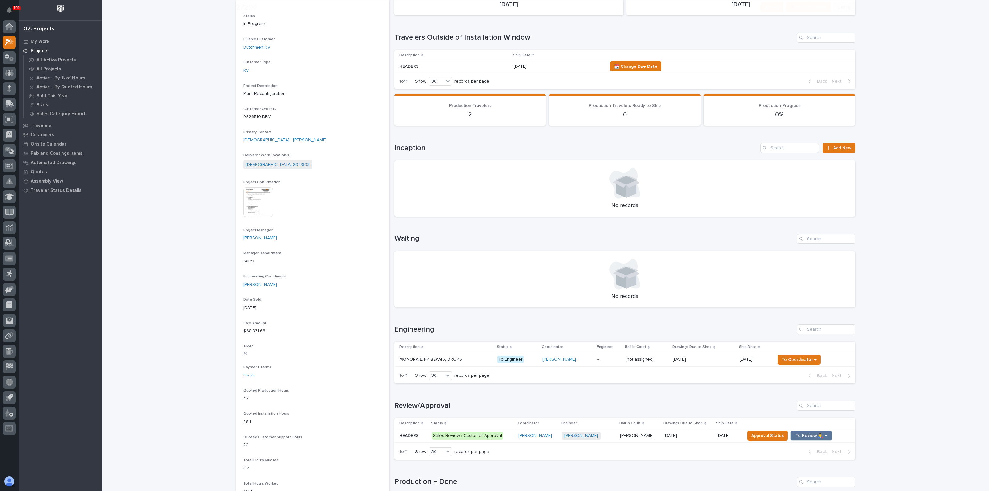
scroll to position [116, 0]
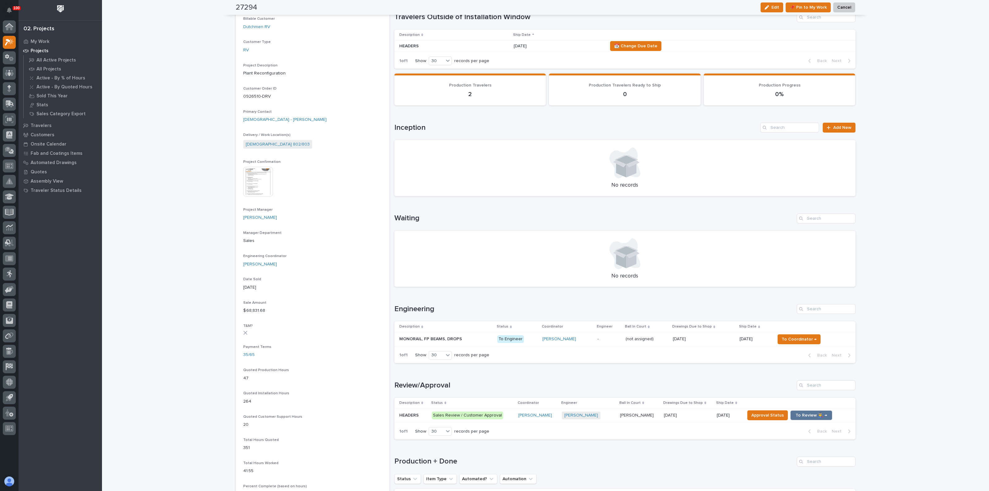
click at [407, 413] on p "HEADERS" at bounding box center [409, 415] width 21 height 6
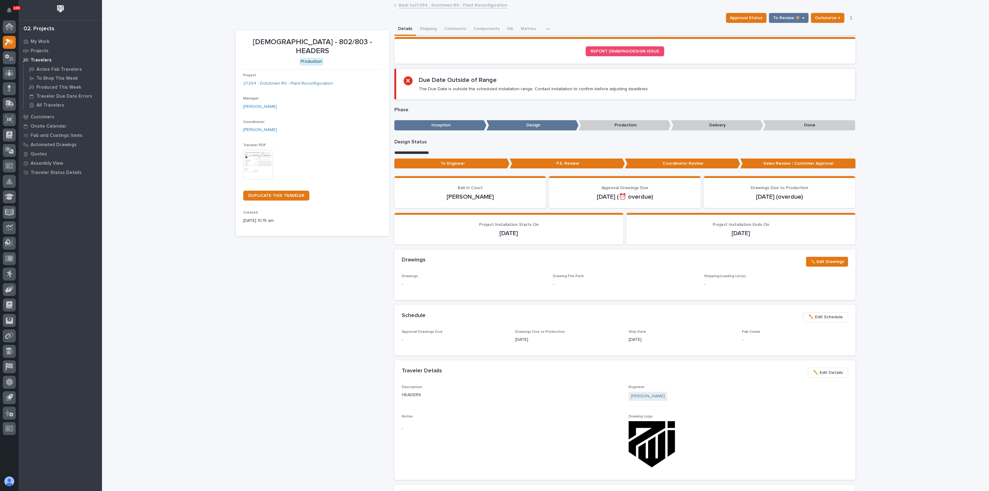
click at [251, 154] on img at bounding box center [258, 165] width 30 height 30
